Goal: Task Accomplishment & Management: Manage account settings

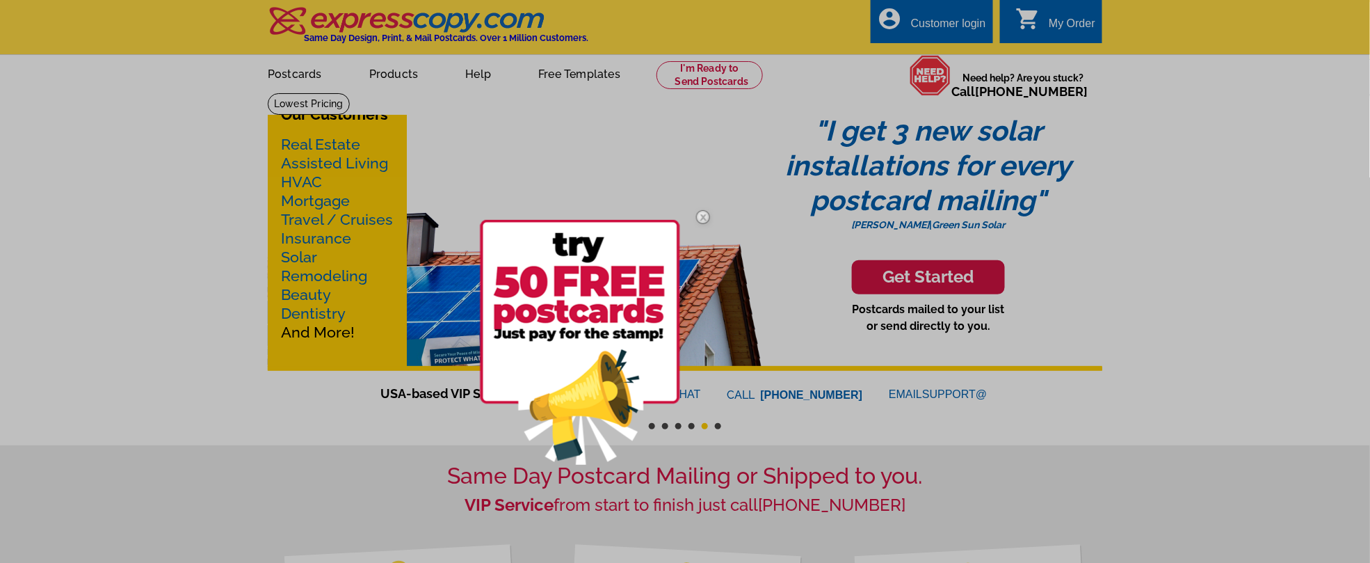
click at [1059, 22] on div at bounding box center [685, 281] width 1370 height 563
click at [885, 24] on div at bounding box center [685, 281] width 1370 height 563
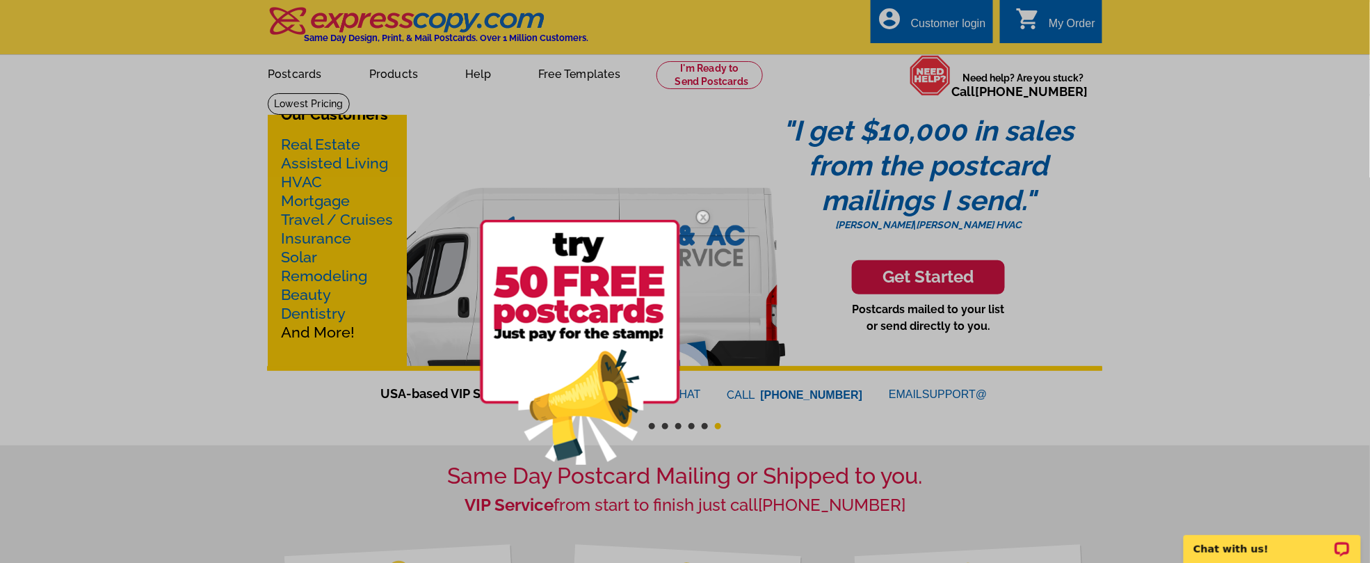
click at [699, 216] on img at bounding box center [703, 217] width 40 height 40
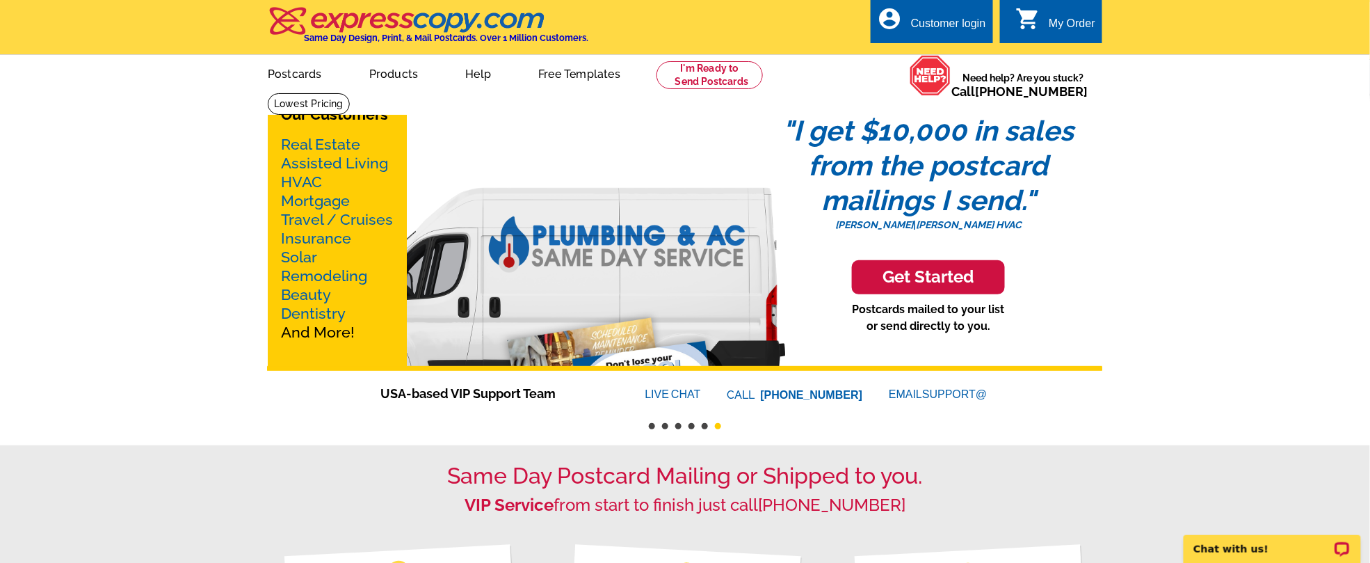
click at [927, 27] on div "Customer login" at bounding box center [948, 26] width 75 height 19
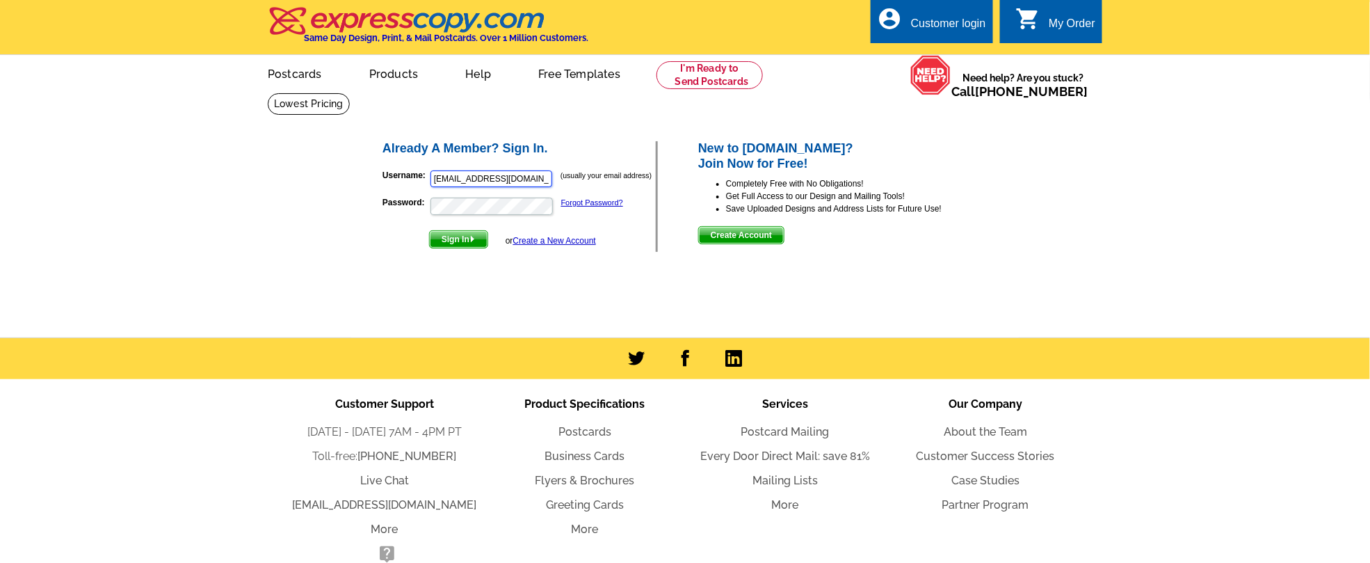
click at [463, 181] on input "rightsizing@parkerandklein.com" at bounding box center [492, 178] width 122 height 17
type input "jklein@parkerandklein.com"
click at [456, 239] on span "Sign In" at bounding box center [459, 239] width 58 height 17
